Goal: Task Accomplishment & Management: Complete application form

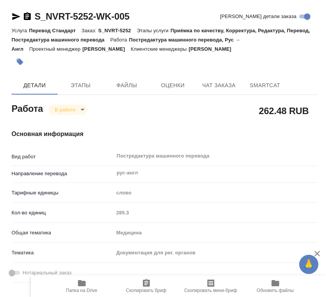
drag, startPoint x: 77, startPoint y: 103, endPoint x: 75, endPoint y: 107, distance: 4.3
click at [75, 105] on div "Работа В работе inProgress" at bounding box center [53, 108] width 82 height 14
click at [74, 107] on body "🙏 .cls-1 fill:#fff; AWATERA Chernyayeva Tatyana Работы 0 Чаты График Выйти S_NV…" at bounding box center [163, 148] width 326 height 297
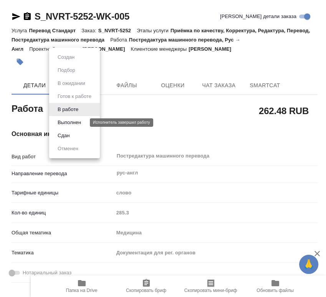
click at [77, 122] on button "Выполнен" at bounding box center [69, 122] width 28 height 8
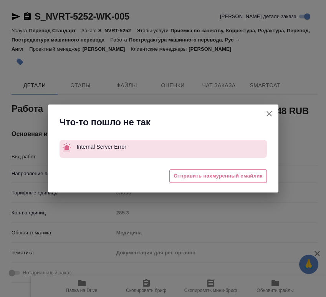
type textarea "x"
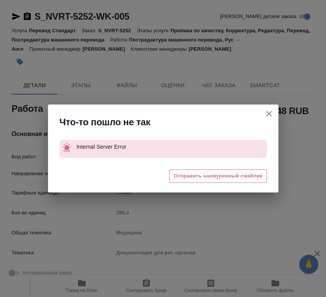
type textarea "x"
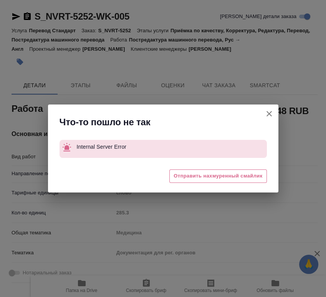
click at [274, 112] on button "[PERSON_NAME] детали заказа" at bounding box center [269, 114] width 18 height 18
type textarea "x"
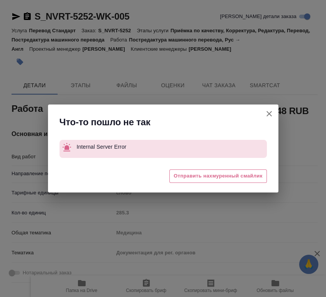
type textarea "x"
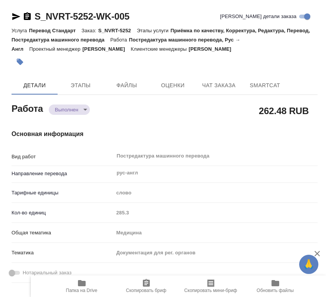
type textarea "x"
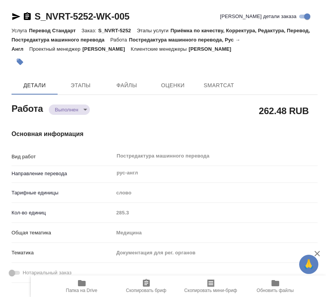
type textarea "x"
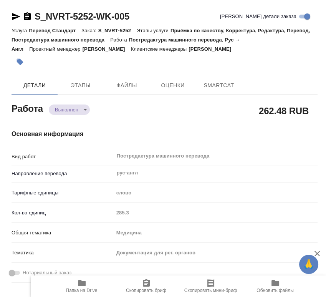
type textarea "x"
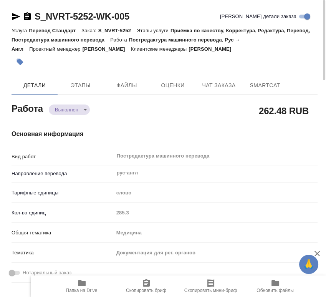
type textarea "x"
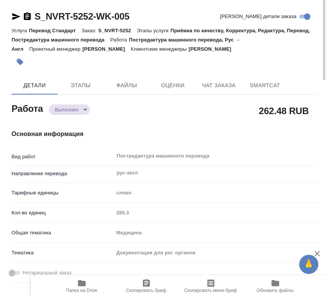
type textarea "x"
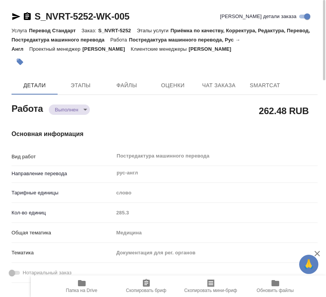
type textarea "x"
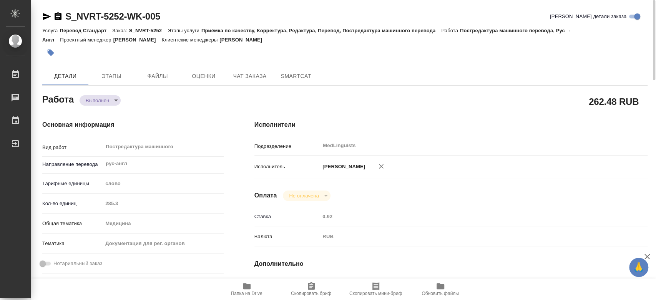
type textarea "x"
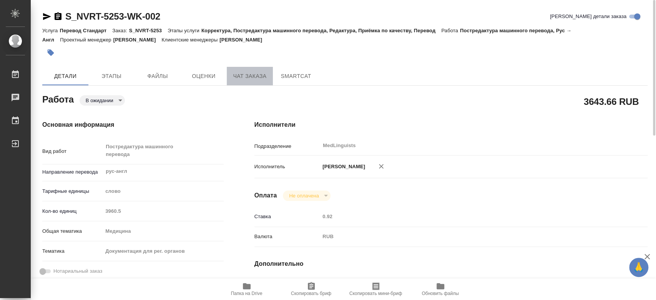
click at [250, 77] on span "Чат заказа" at bounding box center [249, 77] width 37 height 10
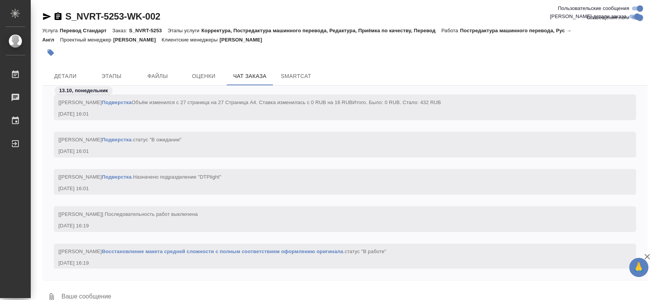
scroll to position [18859, 0]
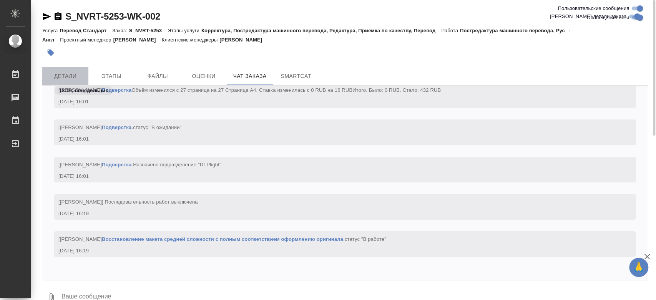
click at [79, 76] on span "Детали" at bounding box center [65, 77] width 37 height 10
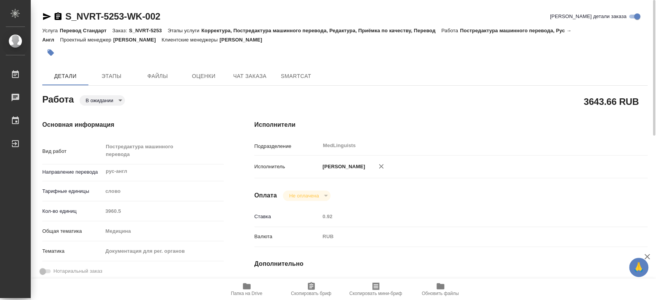
type textarea "x"
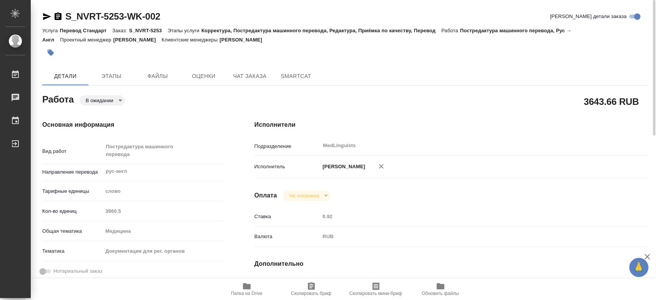
type textarea "x"
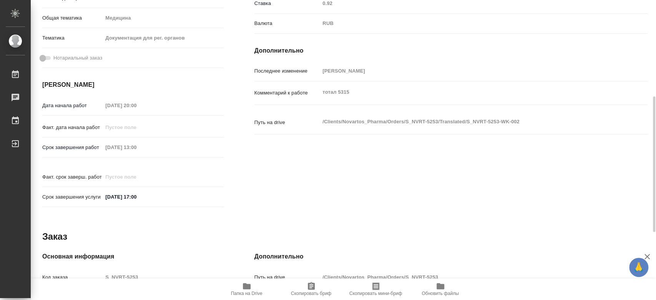
type textarea "x"
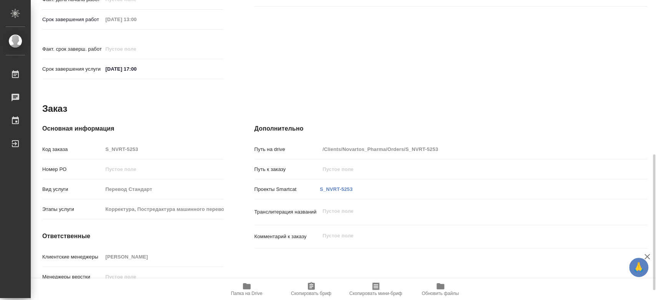
scroll to position [363, 0]
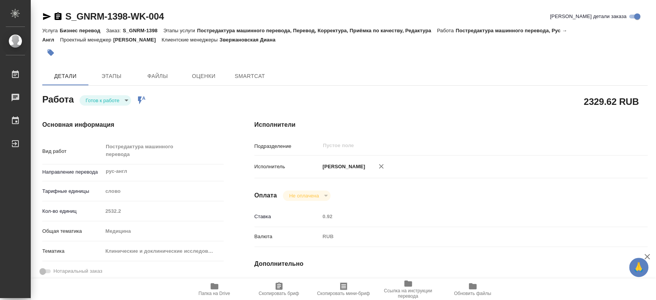
type textarea "x"
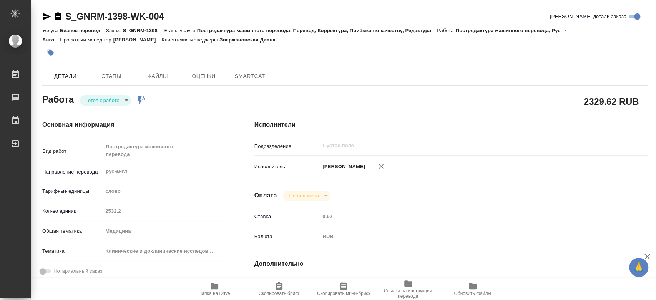
type textarea "x"
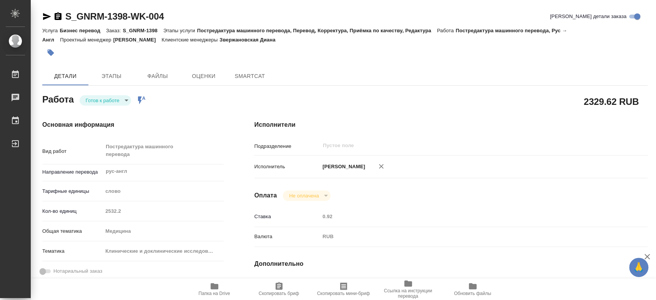
type textarea "x"
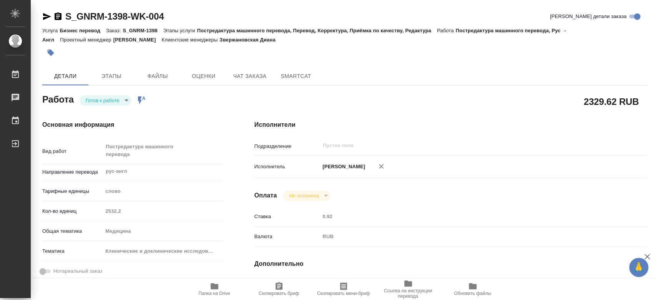
type textarea "x"
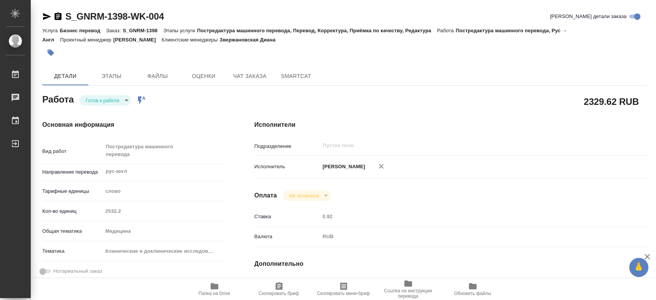
type textarea "x"
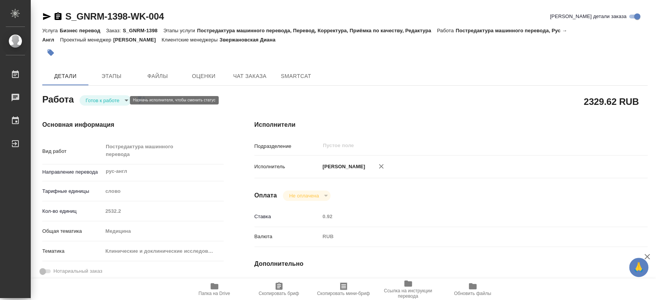
click at [120, 101] on body "🙏 .cls-1 fill:#fff; AWATERA Chernyayeva Tatyana Работы Чаты График Выйти S_GNRM…" at bounding box center [328, 150] width 656 height 300
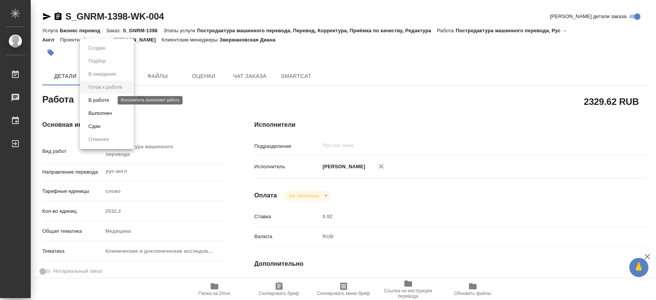
click at [104, 98] on button "В работе" at bounding box center [98, 100] width 25 height 8
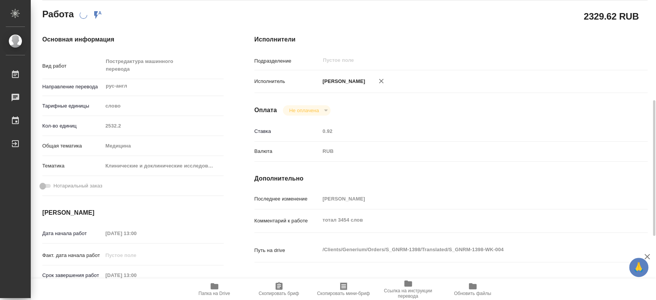
scroll to position [171, 0]
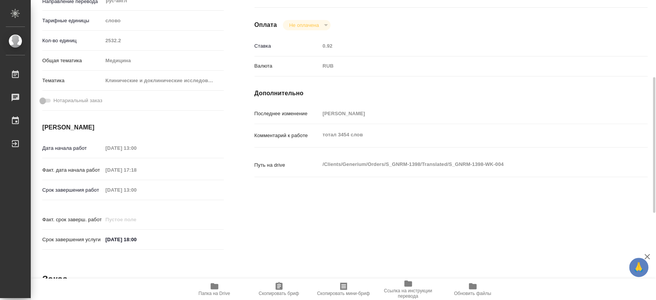
type textarea "x"
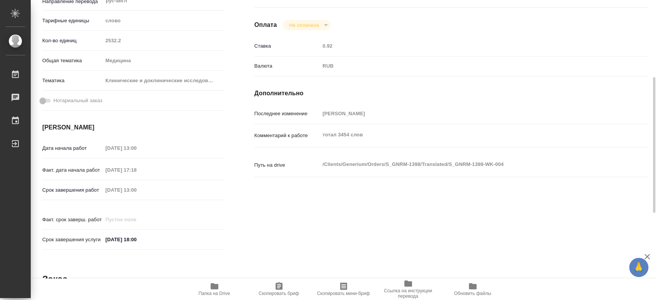
type textarea "x"
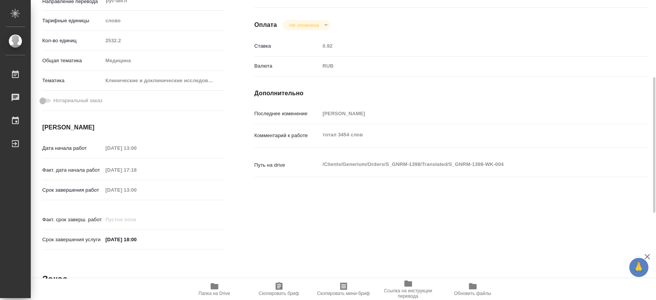
scroll to position [299, 0]
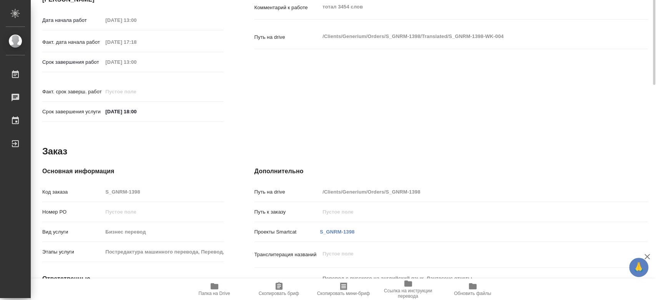
type textarea "x"
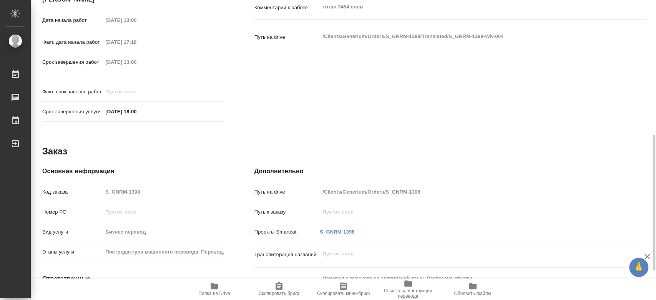
click at [215, 286] on icon "button" at bounding box center [215, 286] width 8 height 6
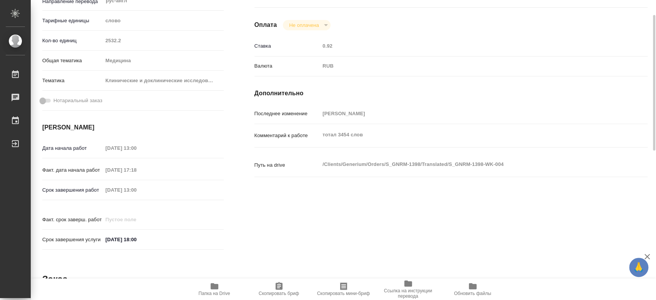
scroll to position [0, 0]
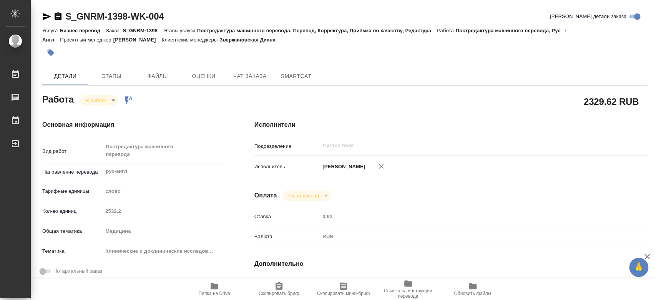
type textarea "x"
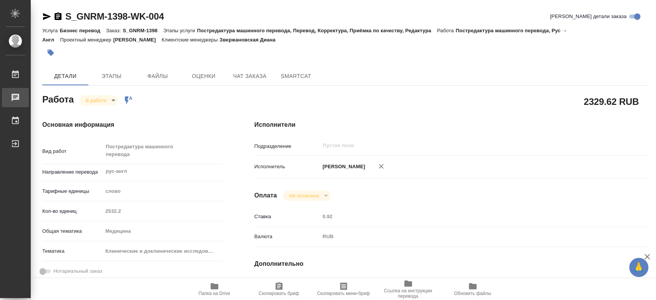
type textarea "x"
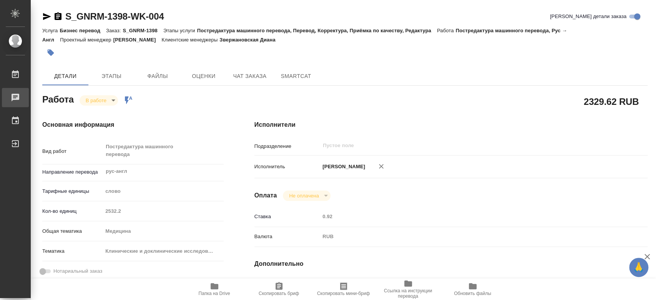
type textarea "x"
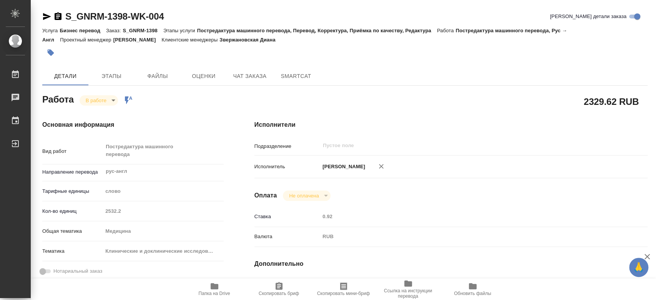
click at [206, 289] on span "Папка на Drive" at bounding box center [214, 289] width 55 height 15
click at [304, 77] on span "SmartCat" at bounding box center [296, 77] width 37 height 10
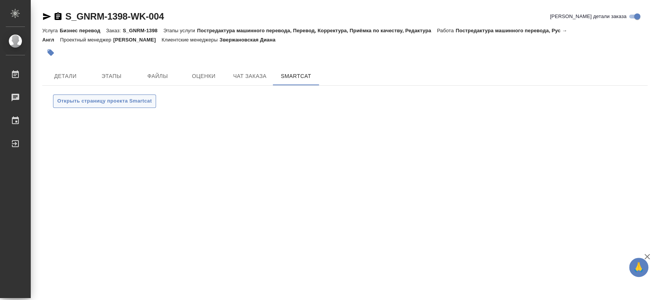
click at [140, 98] on span "Открыть страницу проекта Smartcat" at bounding box center [104, 101] width 95 height 9
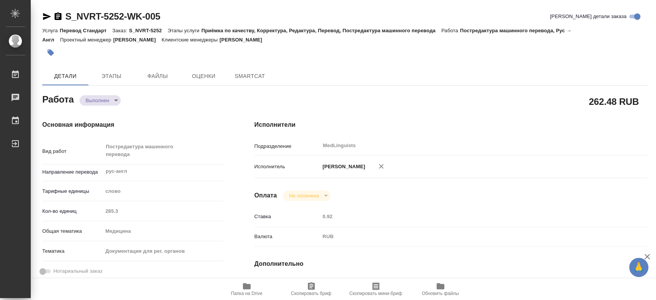
type textarea "x"
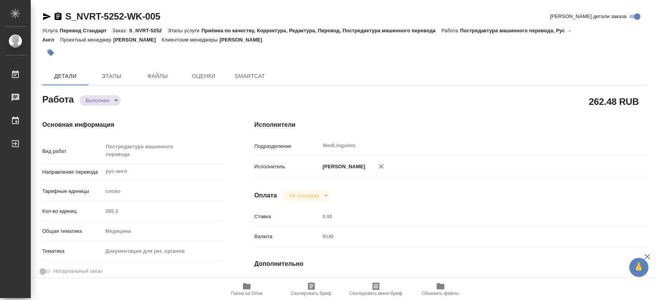
type textarea "x"
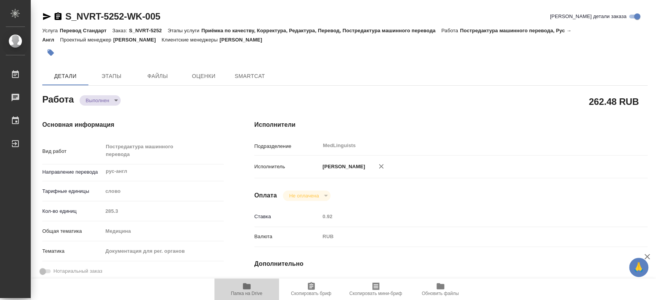
click at [241, 287] on span "Папка на Drive" at bounding box center [246, 289] width 55 height 15
type textarea "x"
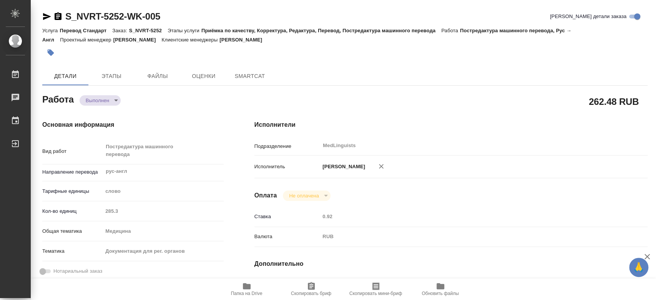
type textarea "x"
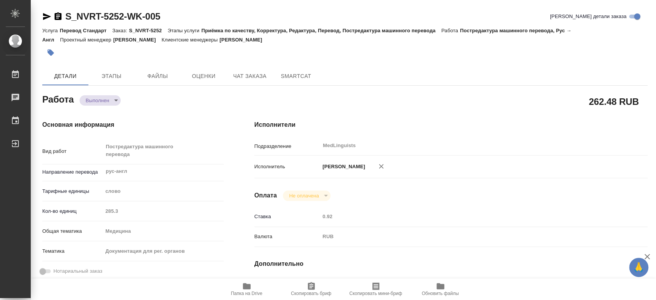
type textarea "x"
